Goal: Download file/media

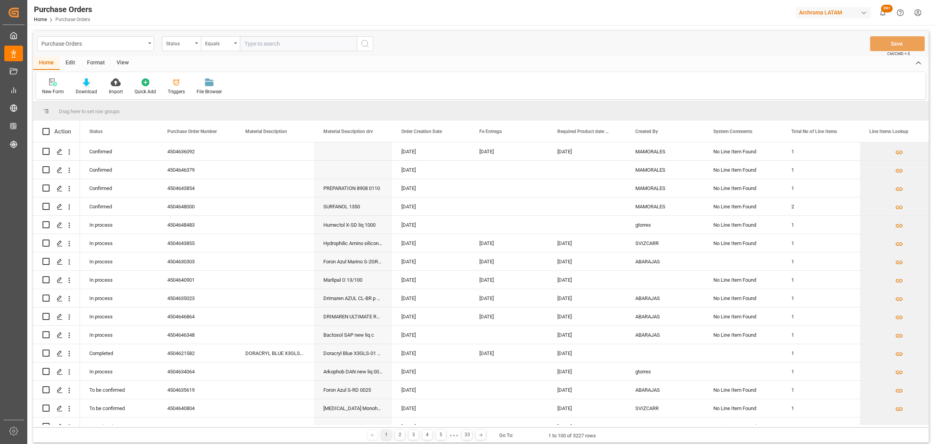
click at [89, 89] on div "Download" at bounding box center [86, 91] width 21 height 7
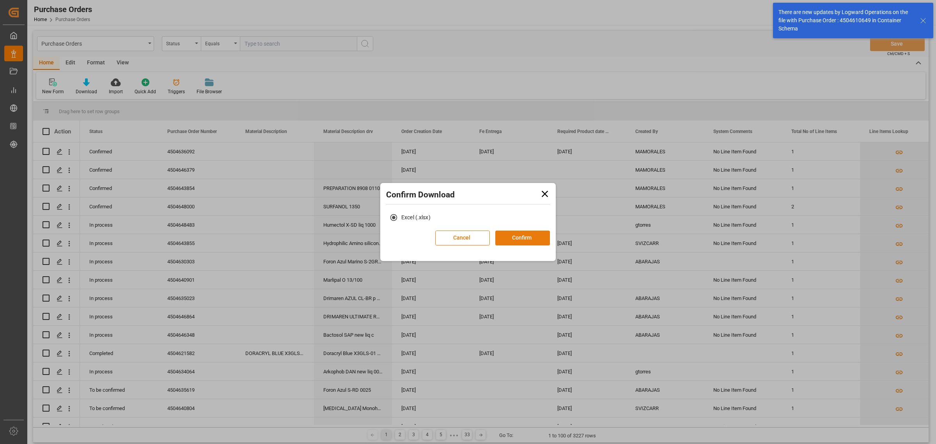
click at [530, 239] on button "Confirm" at bounding box center [522, 238] width 55 height 15
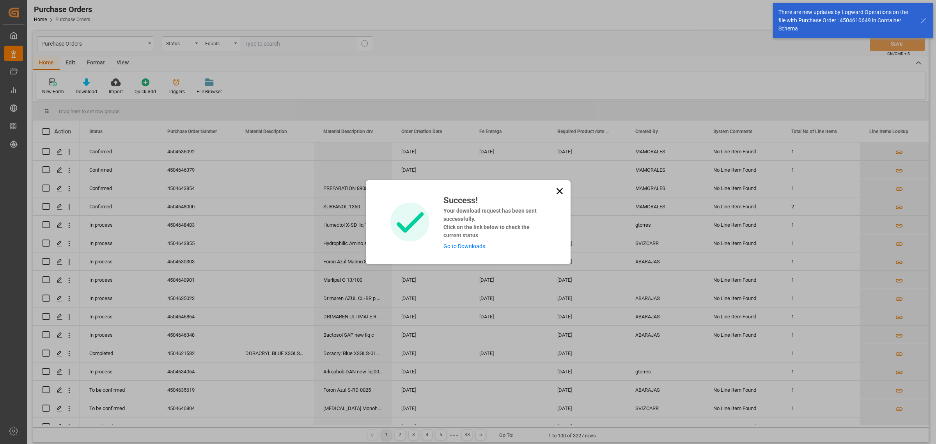
click at [465, 245] on link "Go to Downloads" at bounding box center [465, 246] width 42 height 6
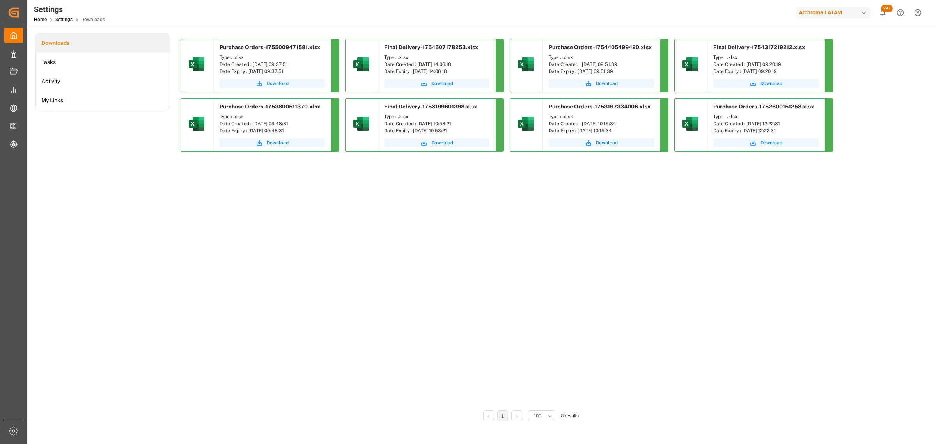
click at [279, 85] on span "Download" at bounding box center [278, 83] width 22 height 7
